Goal: Task Accomplishment & Management: Manage account settings

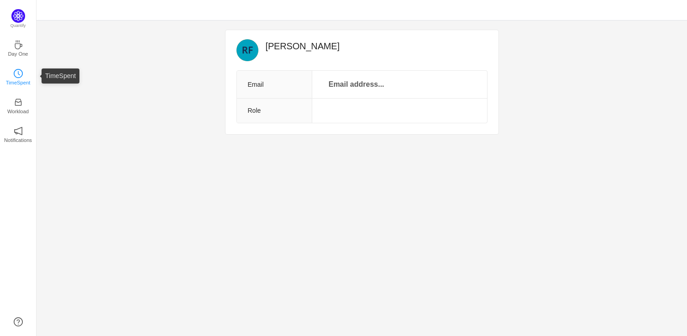
click at [15, 72] on link "TimeSpent" at bounding box center [18, 76] width 9 height 9
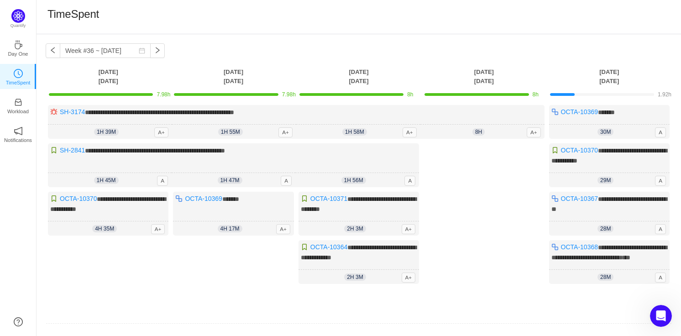
click at [445, 94] on div at bounding box center [476, 94] width 104 height 3
click at [109, 82] on th "[DATE]" at bounding box center [108, 76] width 125 height 19
click at [162, 93] on div "7.98h" at bounding box center [108, 94] width 119 height 8
click at [162, 93] on span "7.98h" at bounding box center [164, 94] width 14 height 6
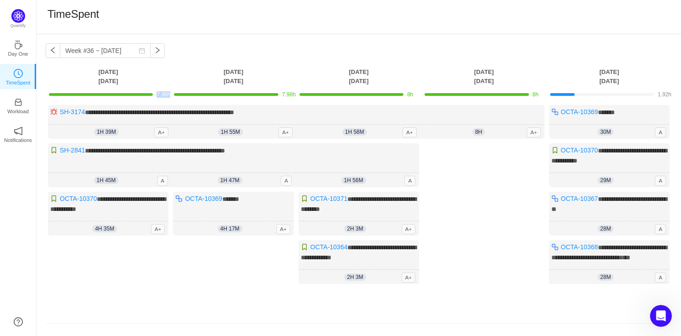
click at [162, 93] on span "7.98h" at bounding box center [164, 94] width 14 height 6
click at [23, 110] on link "Workload" at bounding box center [18, 104] width 9 height 9
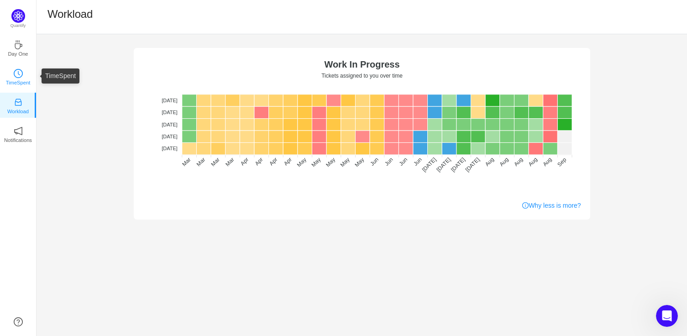
click at [14, 77] on link "TimeSpent" at bounding box center [18, 76] width 9 height 9
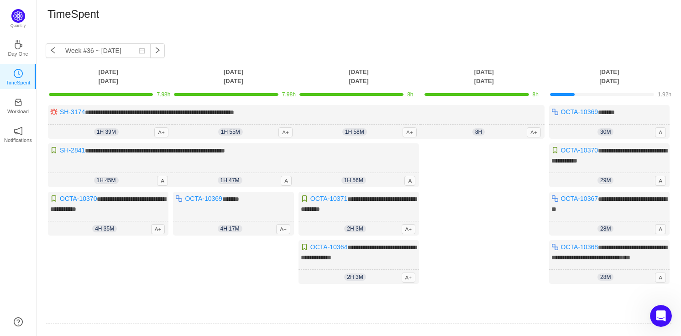
click at [27, 34] on ul "Day One TimeSpent Workload Notifications About" at bounding box center [18, 97] width 36 height 128
click at [14, 48] on link "Day One" at bounding box center [18, 47] width 9 height 9
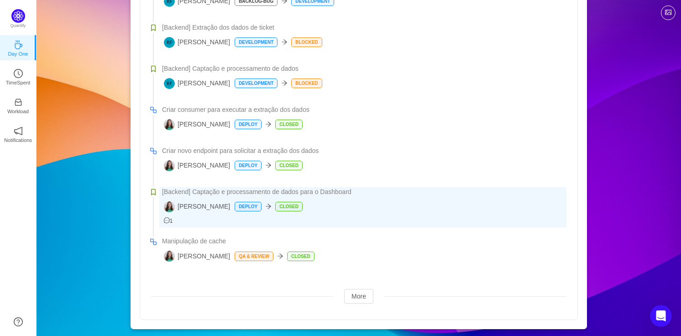
scroll to position [502, 0]
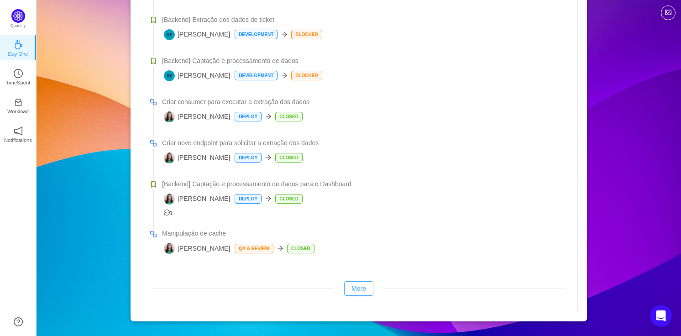
click at [351, 287] on button "More" at bounding box center [358, 288] width 29 height 15
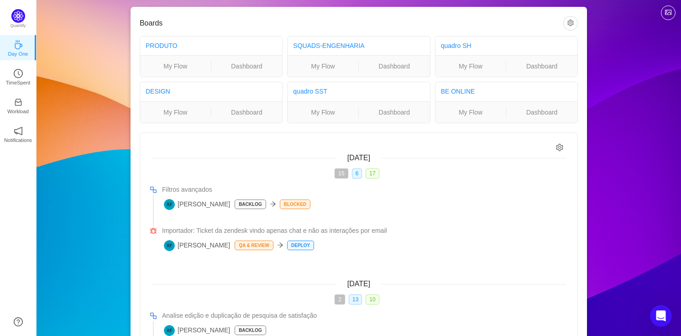
scroll to position [0, 0]
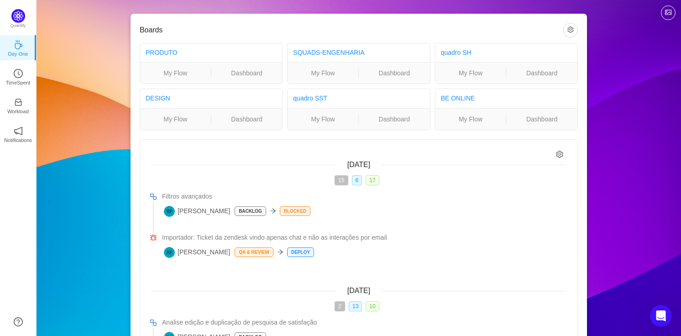
click at [559, 154] on icon "icon: setting" at bounding box center [559, 154] width 7 height 8
click at [576, 27] on button "button" at bounding box center [570, 30] width 15 height 15
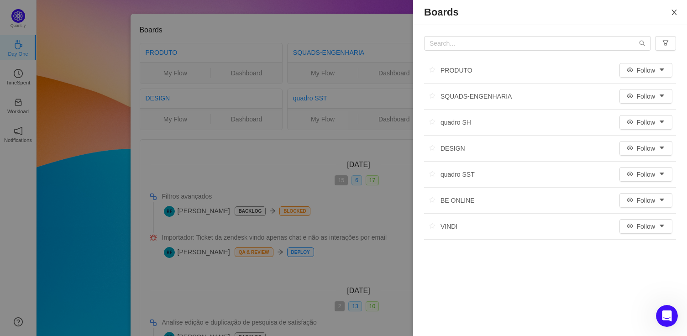
click at [674, 18] on button "Close" at bounding box center [674, 13] width 26 height 26
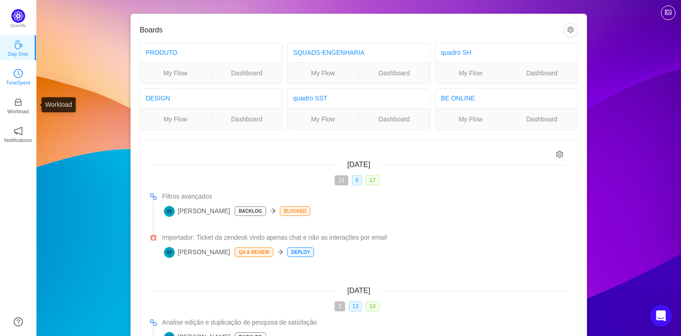
click at [26, 78] on p "TimeSpent" at bounding box center [18, 82] width 25 height 8
